Goal: Task Accomplishment & Management: Use online tool/utility

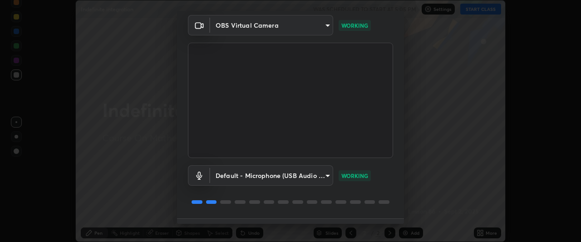
scroll to position [56, 0]
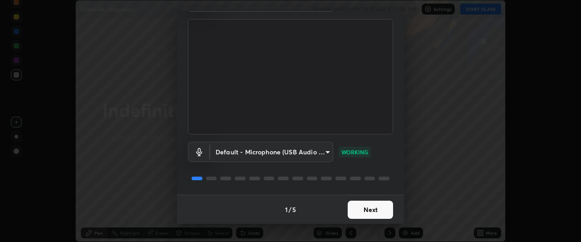
click at [377, 208] on button "Next" at bounding box center [369, 209] width 45 height 18
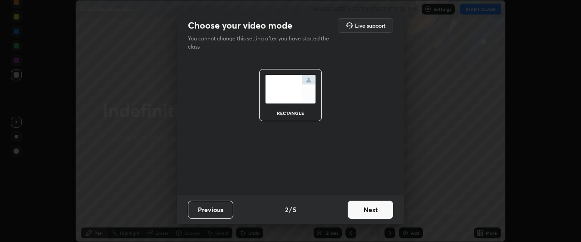
scroll to position [0, 0]
click at [377, 209] on button "Next" at bounding box center [369, 209] width 45 height 18
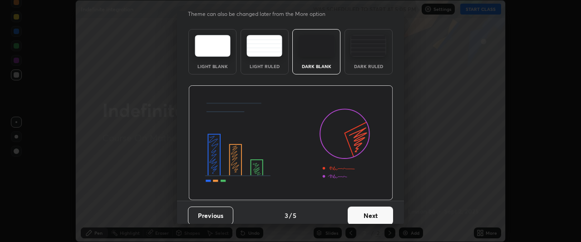
scroll to position [30, 0]
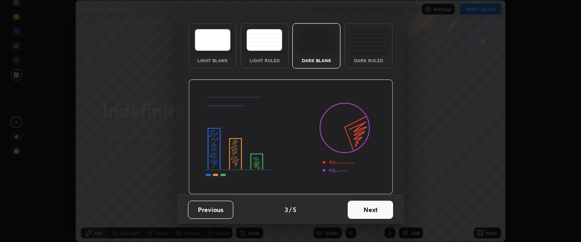
click at [371, 213] on button "Next" at bounding box center [369, 209] width 45 height 18
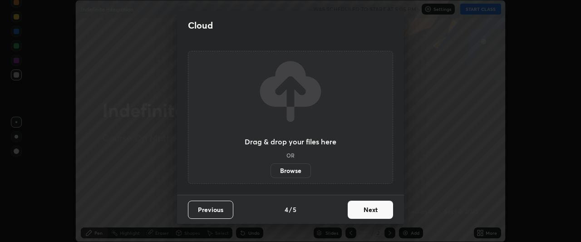
click at [370, 212] on button "Next" at bounding box center [369, 209] width 45 height 18
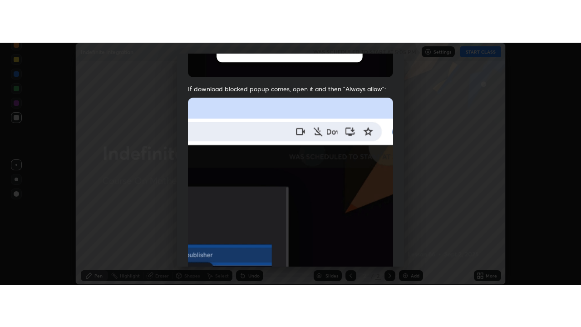
scroll to position [241, 0]
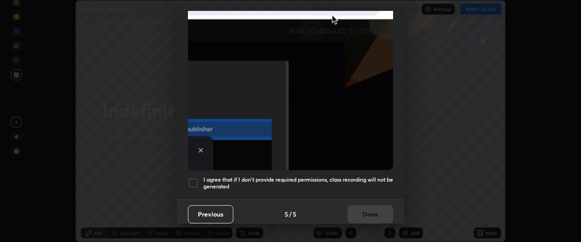
click at [196, 177] on div at bounding box center [193, 182] width 11 height 11
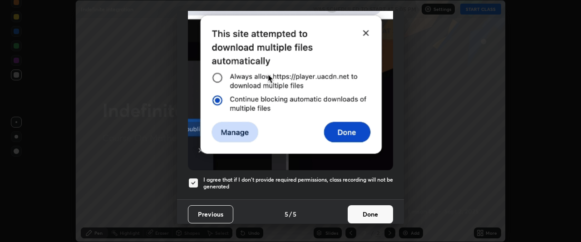
click at [370, 205] on button "Done" at bounding box center [369, 214] width 45 height 18
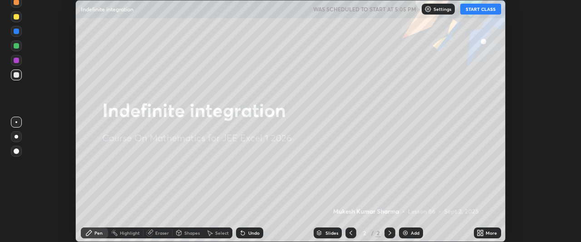
click at [483, 10] on button "START CLASS" at bounding box center [480, 9] width 41 height 11
click at [483, 234] on icon at bounding box center [482, 234] width 2 height 2
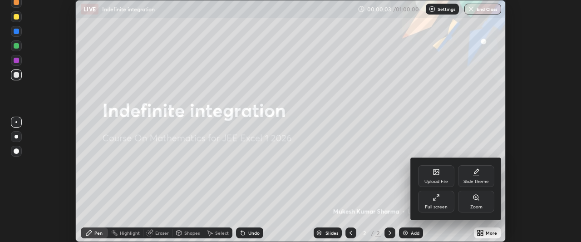
click at [439, 197] on icon at bounding box center [435, 197] width 7 height 7
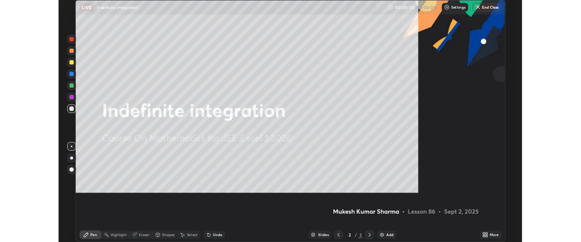
scroll to position [327, 581]
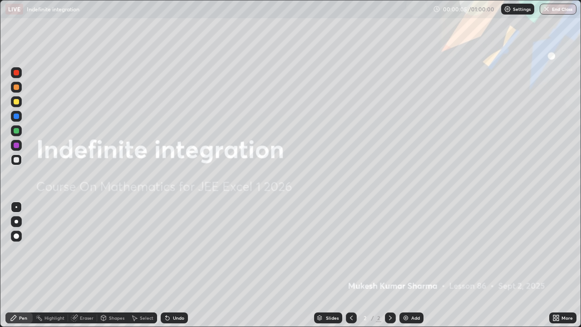
click at [414, 241] on div "Add" at bounding box center [415, 317] width 9 height 5
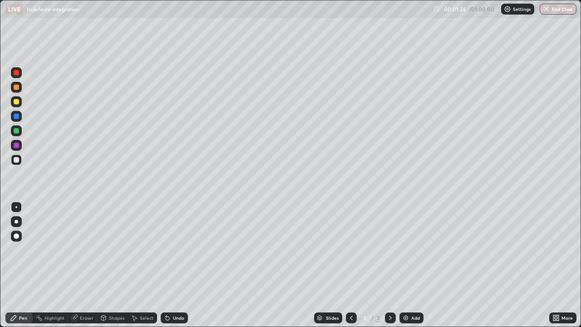
click at [173, 241] on div "Undo" at bounding box center [178, 317] width 11 height 5
click at [176, 241] on div "Undo" at bounding box center [178, 317] width 11 height 5
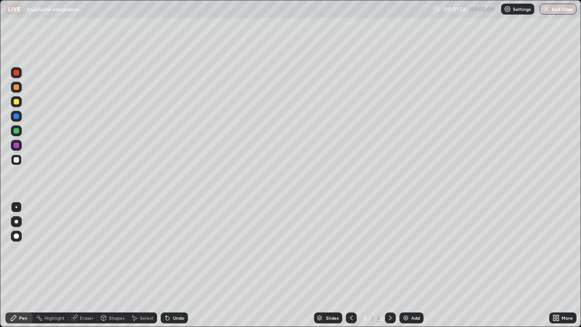
click at [171, 241] on div "Undo" at bounding box center [174, 317] width 27 height 11
click at [173, 241] on div "Undo" at bounding box center [178, 317] width 11 height 5
click at [174, 241] on div "Undo" at bounding box center [178, 317] width 11 height 5
click at [173, 241] on div "Undo" at bounding box center [178, 317] width 11 height 5
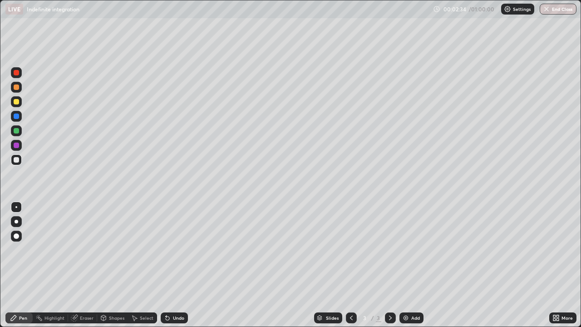
click at [176, 241] on div "Undo" at bounding box center [178, 317] width 11 height 5
click at [413, 241] on div "Add" at bounding box center [415, 317] width 9 height 5
click at [350, 241] on icon at bounding box center [351, 317] width 3 height 5
click at [389, 241] on icon at bounding box center [389, 317] width 7 height 7
click at [349, 241] on icon at bounding box center [350, 317] width 7 height 7
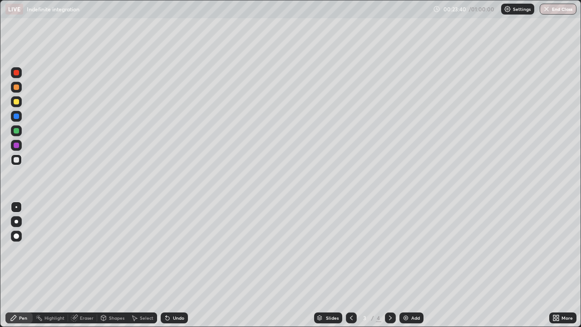
click at [389, 241] on icon at bounding box center [389, 317] width 7 height 7
click at [407, 241] on img at bounding box center [405, 317] width 7 height 7
click at [349, 241] on icon at bounding box center [350, 317] width 7 height 7
click at [411, 241] on div "Add" at bounding box center [415, 317] width 9 height 5
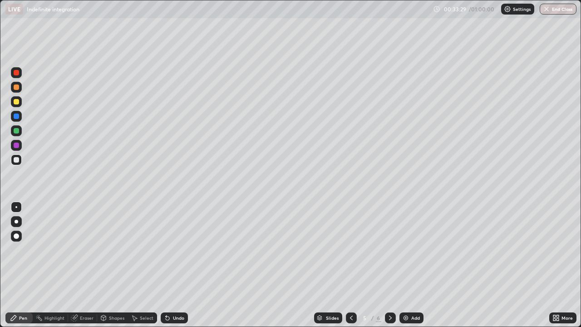
click at [350, 241] on icon at bounding box center [350, 317] width 7 height 7
click at [390, 241] on icon at bounding box center [389, 317] width 7 height 7
click at [389, 241] on icon at bounding box center [389, 317] width 7 height 7
click at [350, 241] on icon at bounding box center [350, 317] width 7 height 7
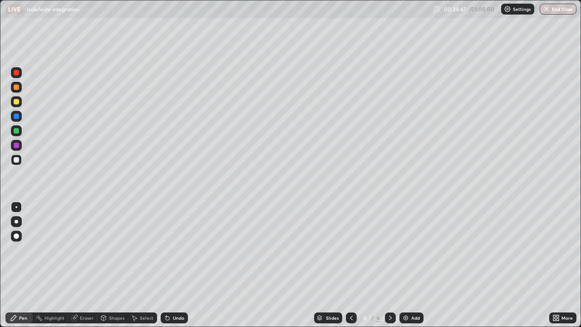
click at [389, 241] on icon at bounding box center [389, 317] width 7 height 7
click at [81, 241] on div "Eraser" at bounding box center [87, 317] width 14 height 5
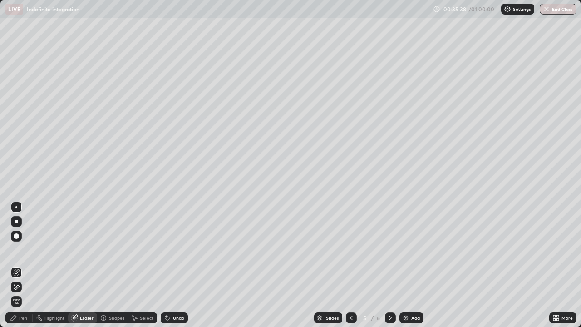
click at [22, 241] on div "Pen" at bounding box center [23, 317] width 8 height 5
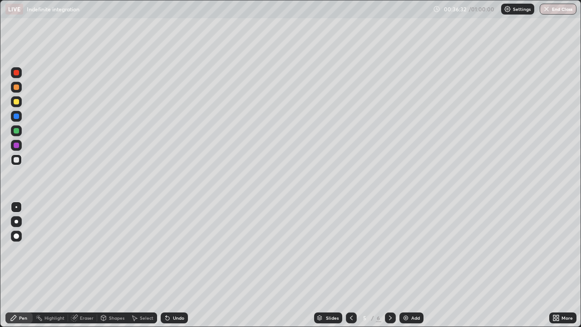
click at [89, 241] on div "Eraser" at bounding box center [87, 317] width 14 height 5
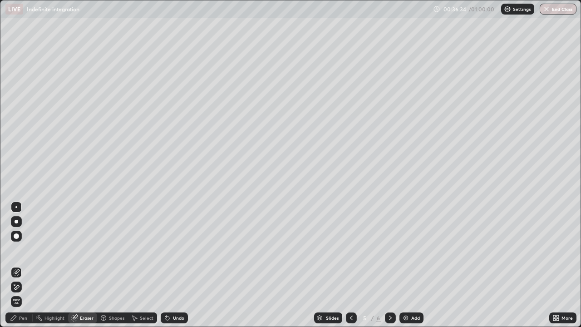
click at [26, 241] on div "Pen" at bounding box center [23, 317] width 8 height 5
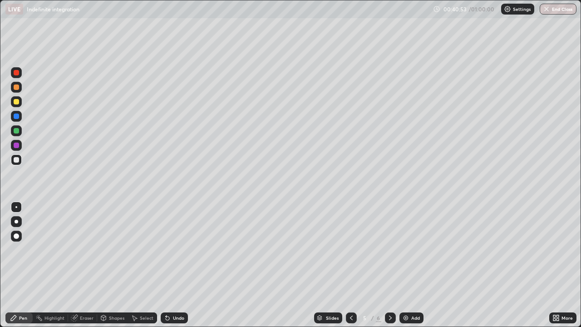
click at [350, 241] on icon at bounding box center [350, 317] width 7 height 7
click at [388, 241] on icon at bounding box center [389, 317] width 7 height 7
click at [390, 241] on icon at bounding box center [390, 317] width 3 height 5
click at [350, 241] on icon at bounding box center [350, 317] width 7 height 7
click at [349, 241] on icon at bounding box center [350, 317] width 7 height 7
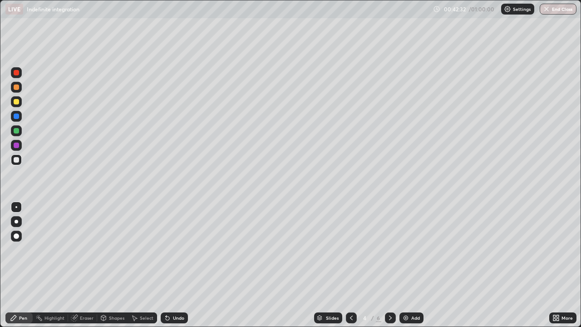
click at [389, 241] on icon at bounding box center [389, 317] width 7 height 7
click at [349, 241] on icon at bounding box center [350, 317] width 7 height 7
click at [390, 241] on icon at bounding box center [389, 317] width 7 height 7
click at [350, 241] on icon at bounding box center [350, 317] width 7 height 7
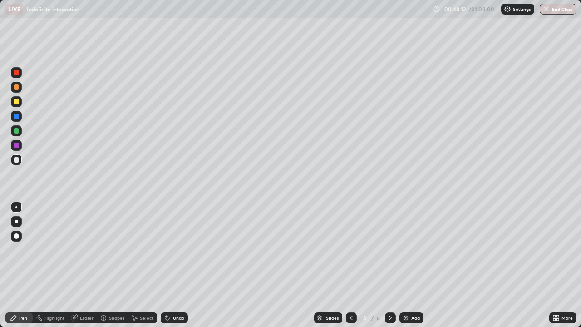
click at [390, 241] on icon at bounding box center [389, 317] width 7 height 7
click at [389, 241] on icon at bounding box center [389, 317] width 7 height 7
click at [390, 241] on icon at bounding box center [389, 317] width 7 height 7
click at [179, 241] on div "Undo" at bounding box center [174, 317] width 27 height 11
click at [411, 241] on div "Add" at bounding box center [415, 317] width 9 height 5
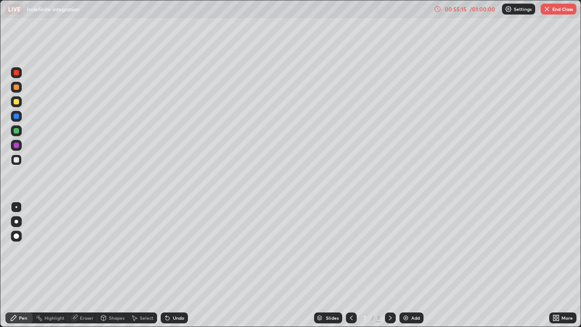
click at [176, 241] on div "Undo" at bounding box center [178, 317] width 11 height 5
click at [178, 241] on div "Undo" at bounding box center [178, 317] width 11 height 5
click at [177, 241] on div "Undo" at bounding box center [178, 317] width 11 height 5
click at [552, 12] on button "End Class" at bounding box center [558, 9] width 36 height 11
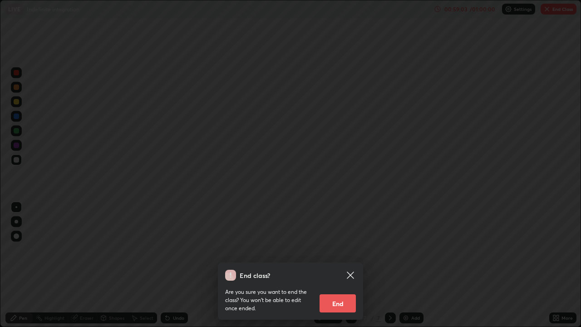
click at [338, 241] on button "End" at bounding box center [337, 303] width 36 height 18
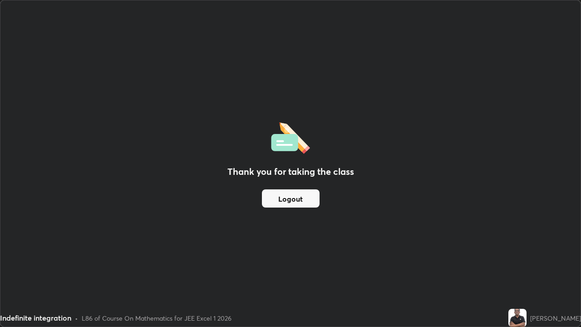
click at [280, 196] on button "Logout" at bounding box center [291, 198] width 58 height 18
click at [177, 224] on div "Thank you for taking the class Logout" at bounding box center [290, 163] width 580 height 326
click at [369, 127] on div "Thank you for taking the class Logout" at bounding box center [290, 163] width 580 height 326
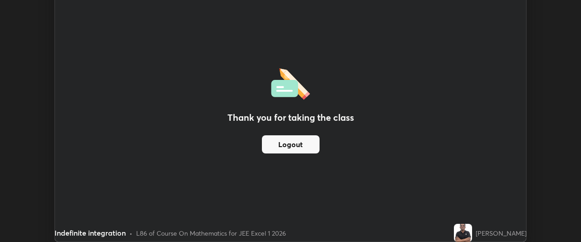
scroll to position [45112, 44773]
